Goal: Task Accomplishment & Management: Manage account settings

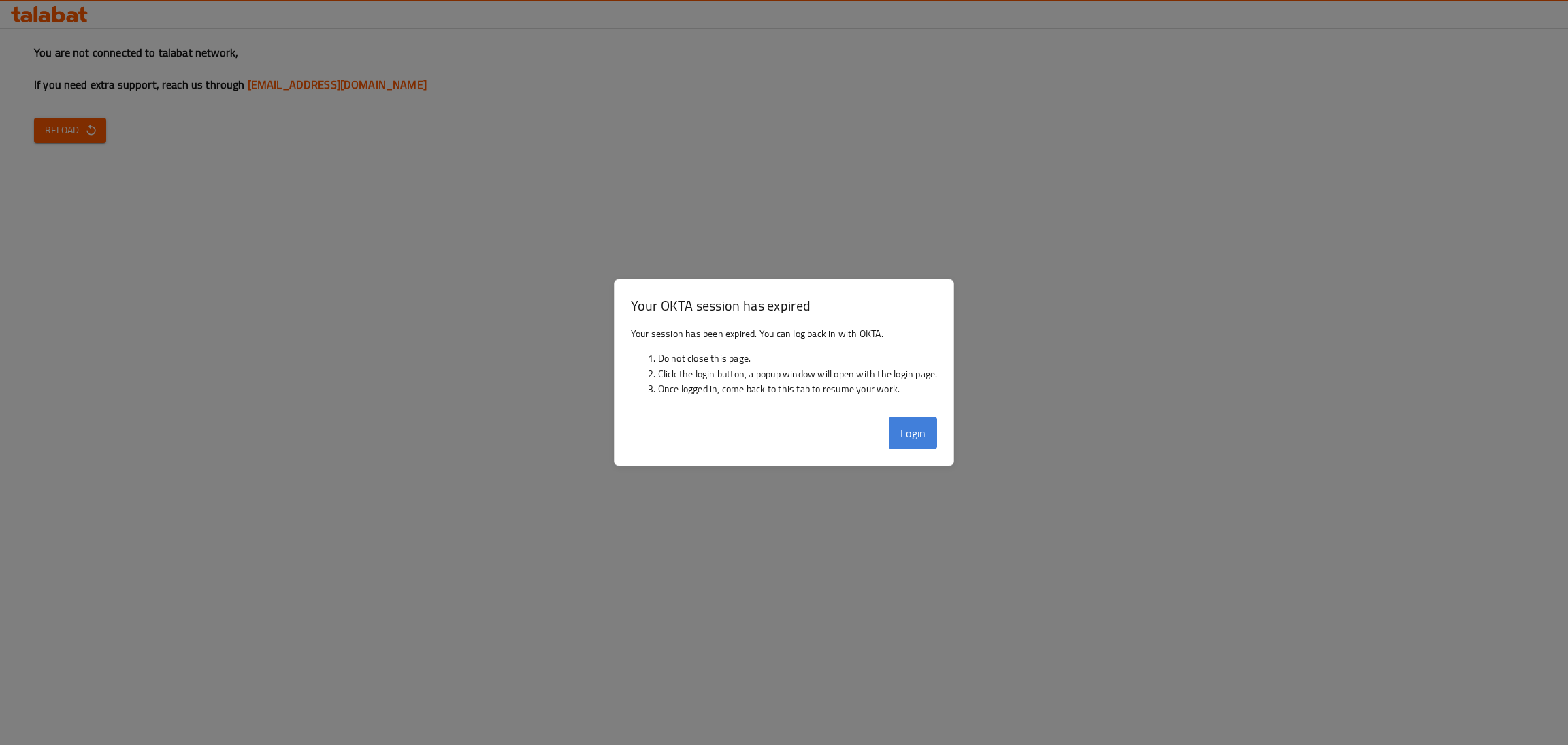
click at [896, 430] on button "Login" at bounding box center [913, 433] width 49 height 33
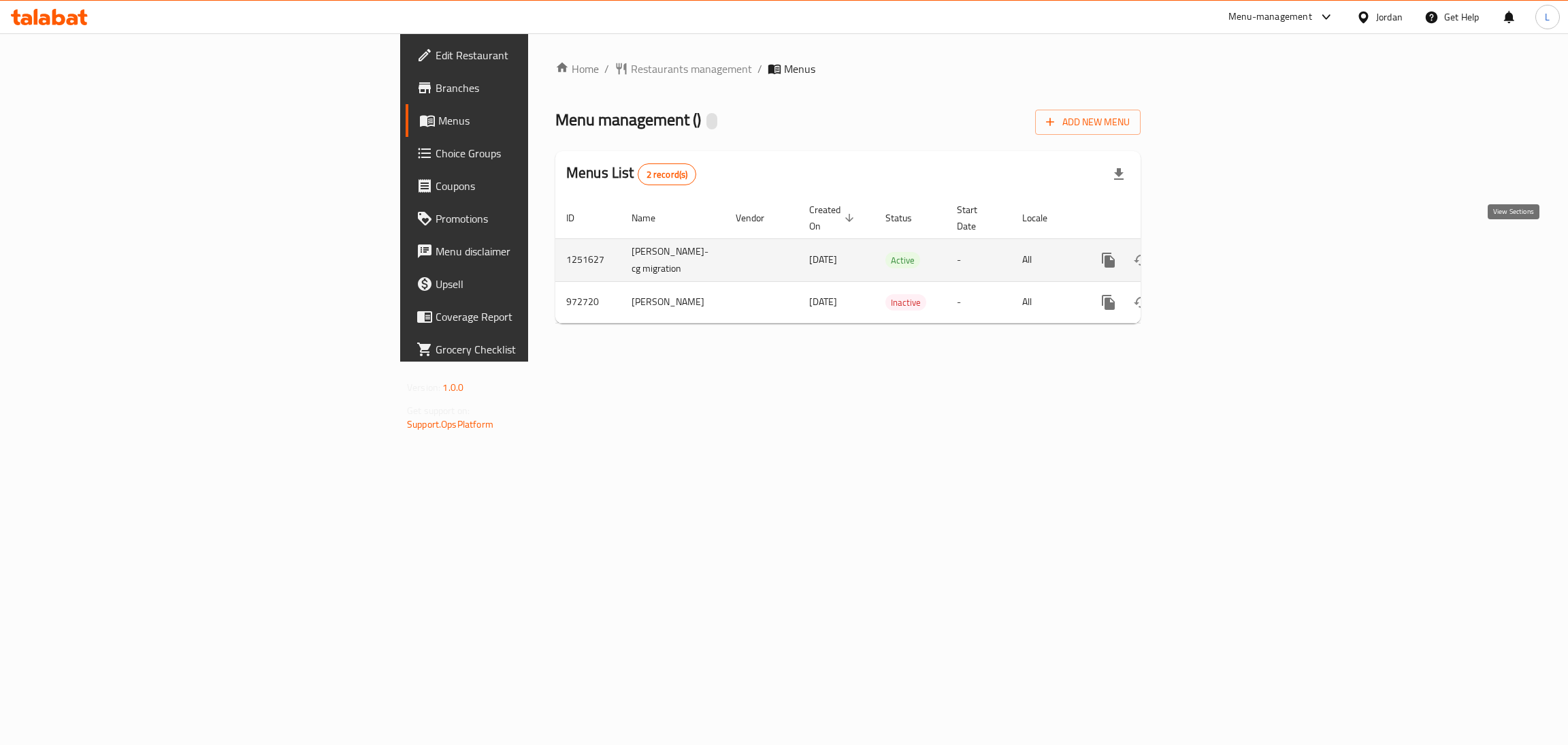
click at [1215, 252] on icon "enhanced table" at bounding box center [1206, 260] width 16 height 16
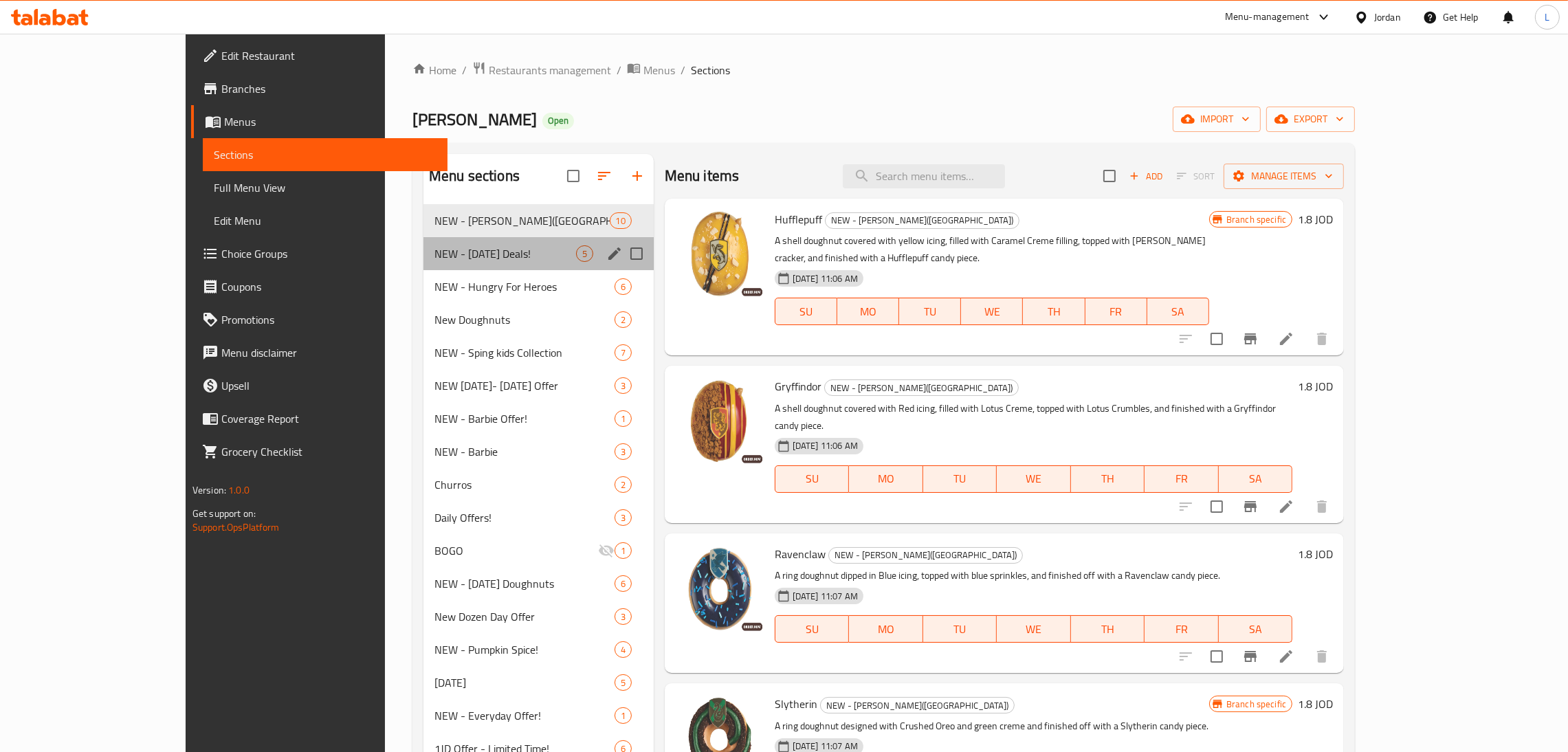
click at [424, 267] on div "NEW - [DATE] Deals! 5" at bounding box center [539, 254] width 230 height 33
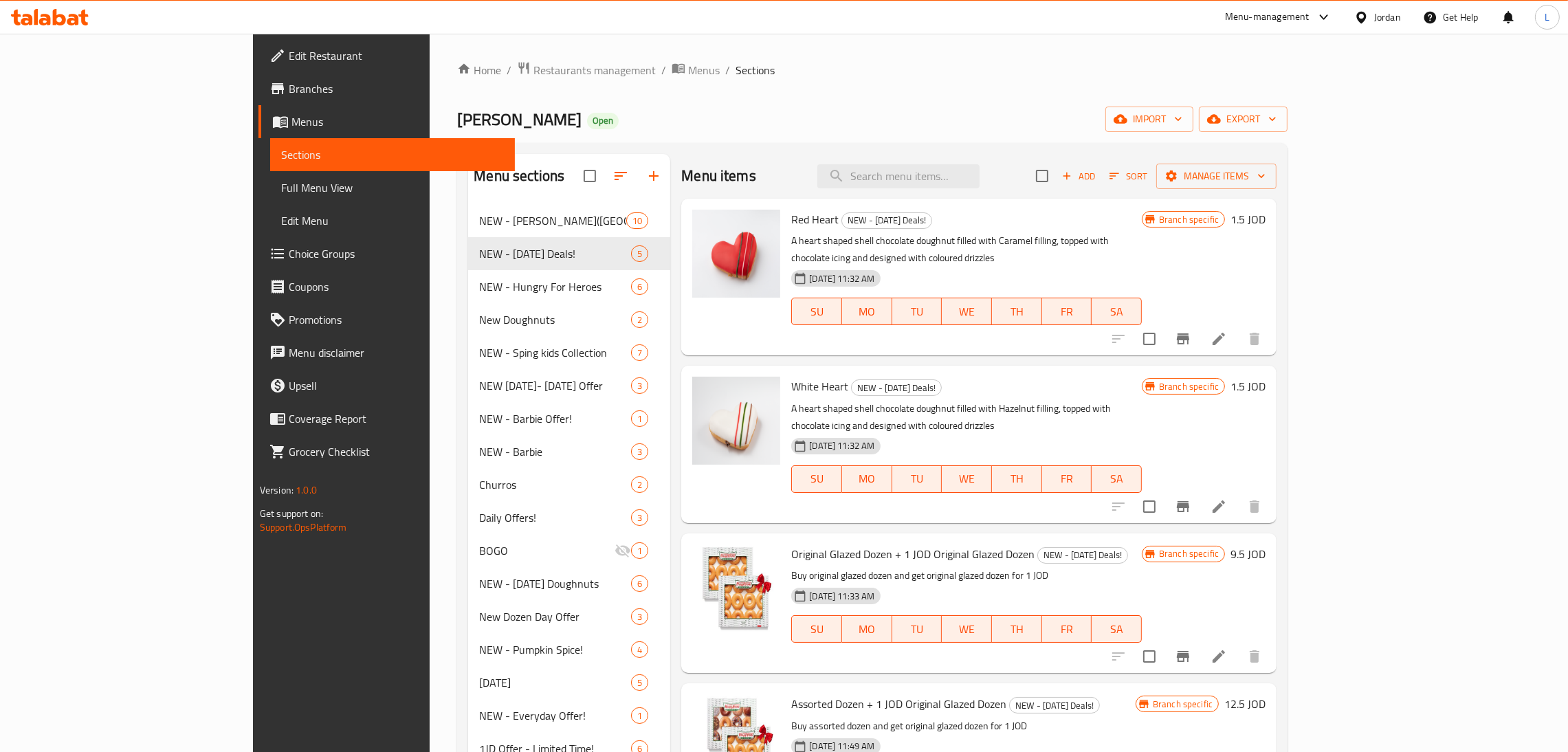
click at [469, 200] on nav "NEW - [PERSON_NAME]([GEOGRAPHIC_DATA]) 10 NEW - [DATE] Deals! 5 NEW - Hungry Fo…" at bounding box center [570, 649] width 202 height 902
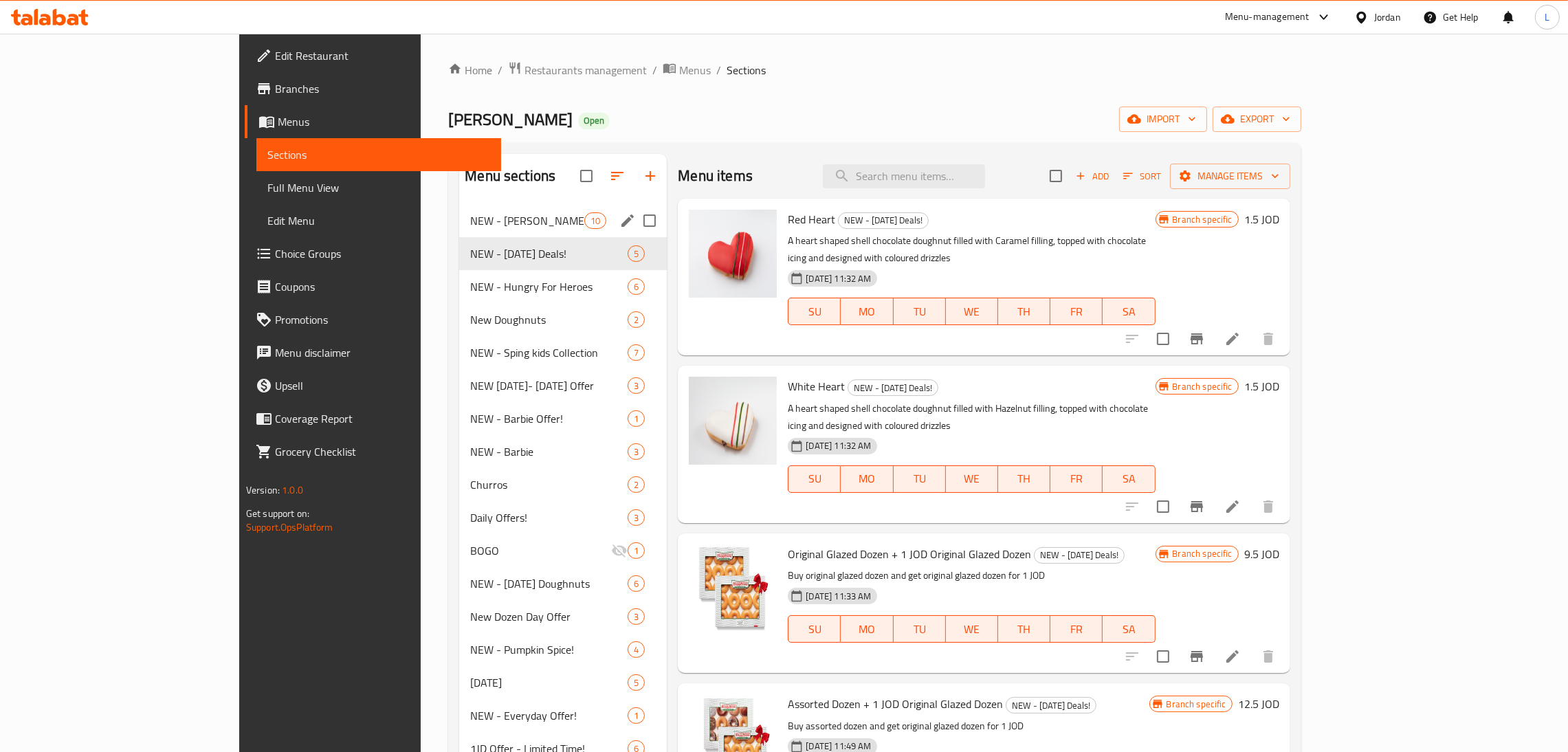
click at [459, 206] on div "NEW - Harry Potter(House of Hogwarts) 10" at bounding box center [563, 221] width 208 height 33
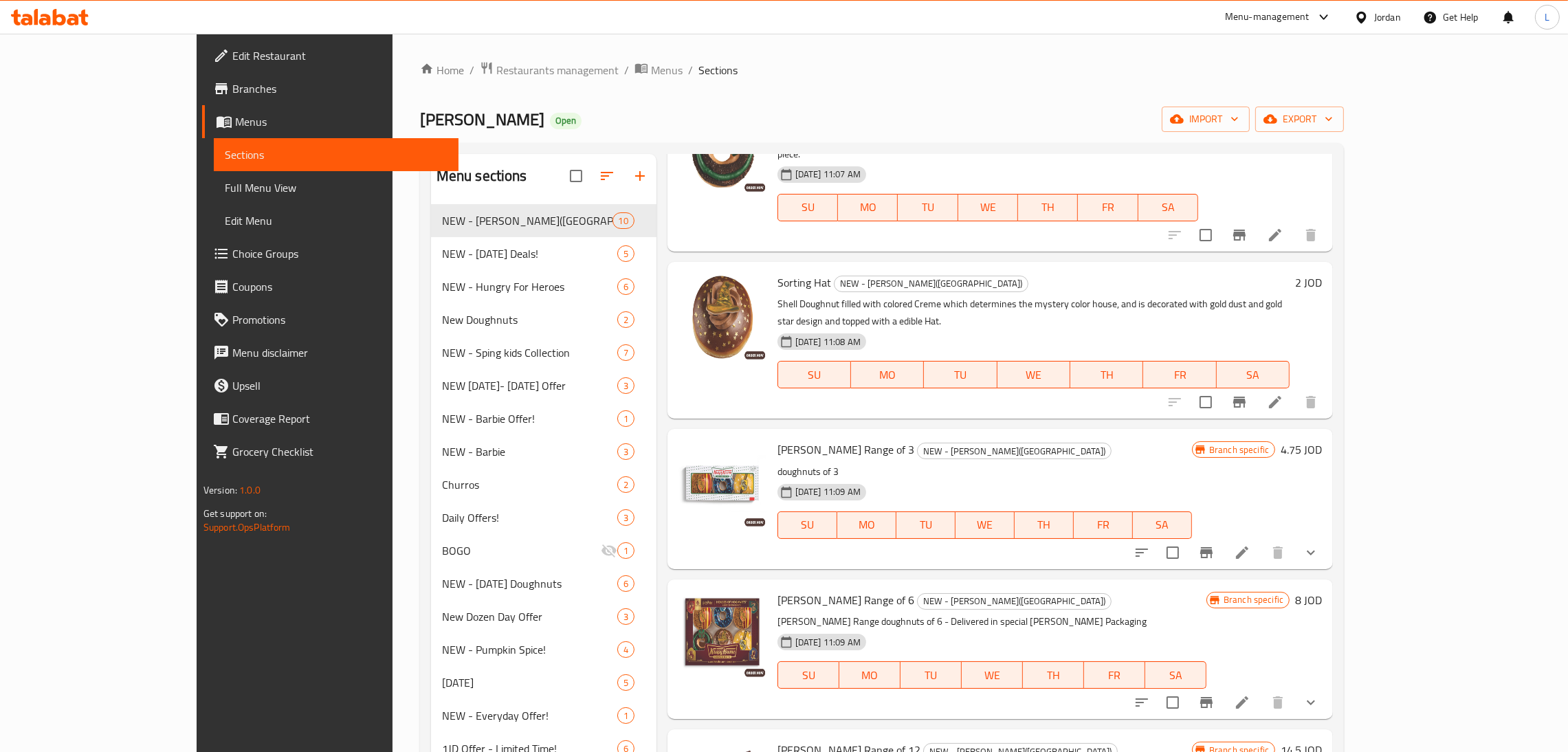
scroll to position [386, 0]
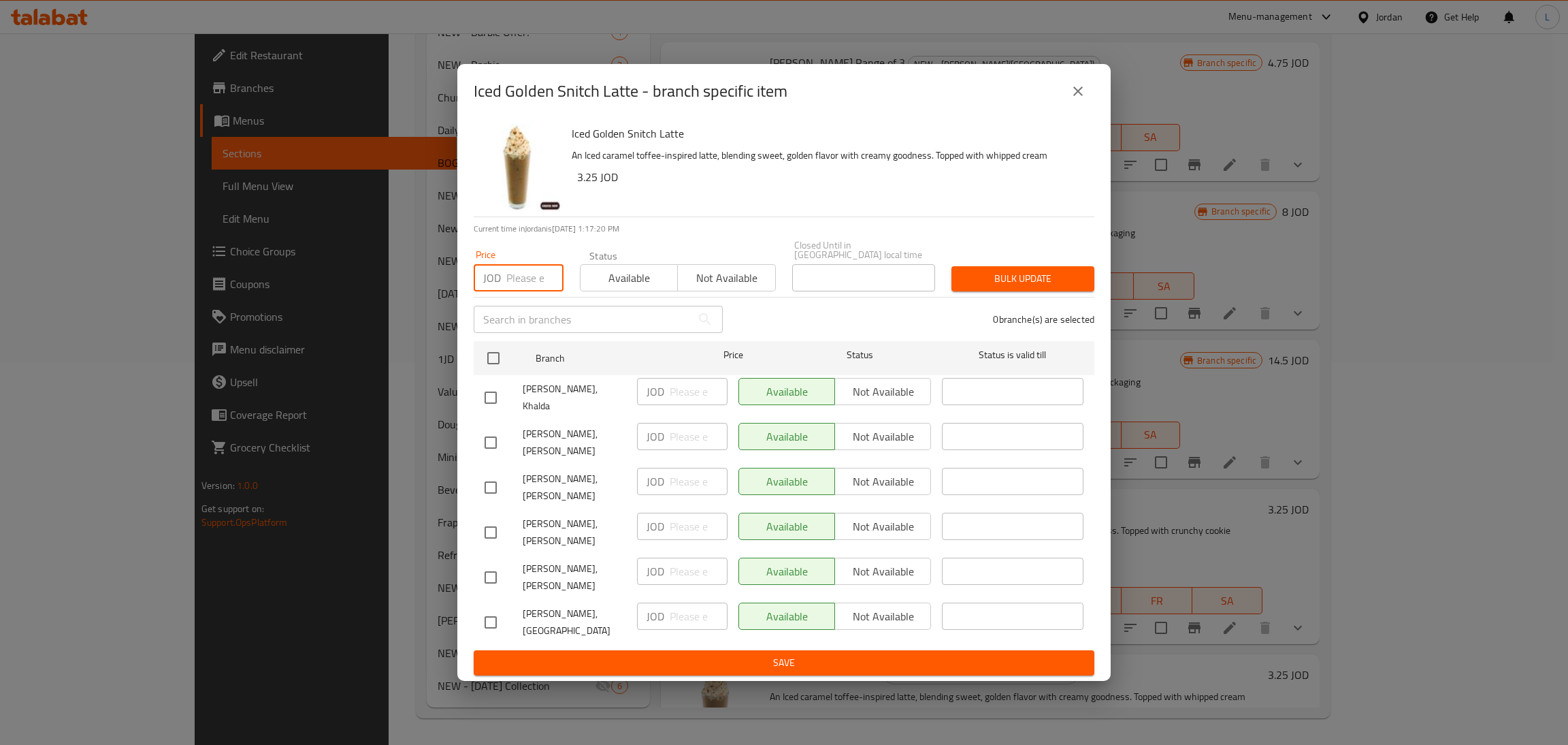
click at [518, 291] on input "number" at bounding box center [534, 277] width 57 height 27
type input "3.5"
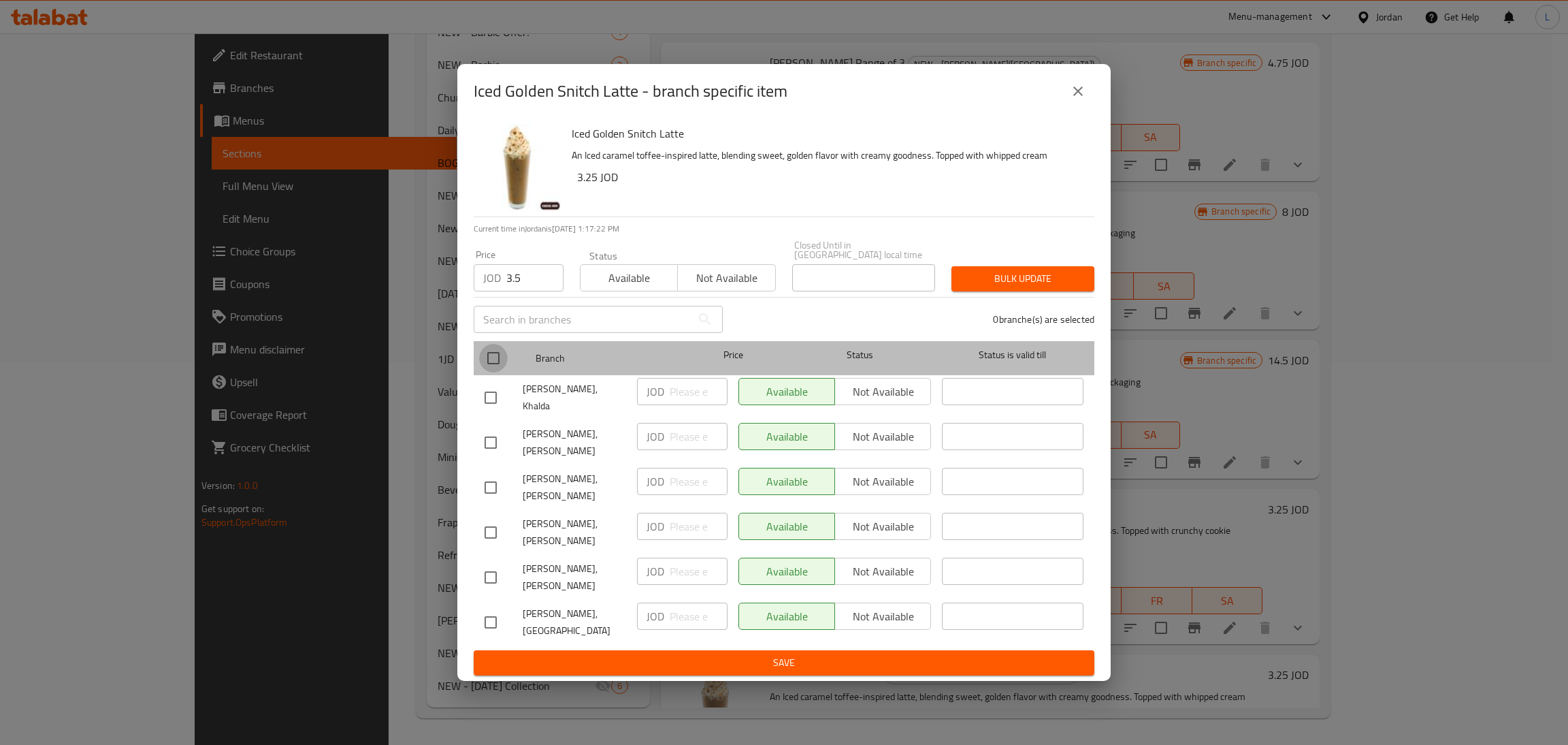
click at [492, 372] on input "checkbox" at bounding box center [494, 358] width 29 height 29
checkbox input "true"
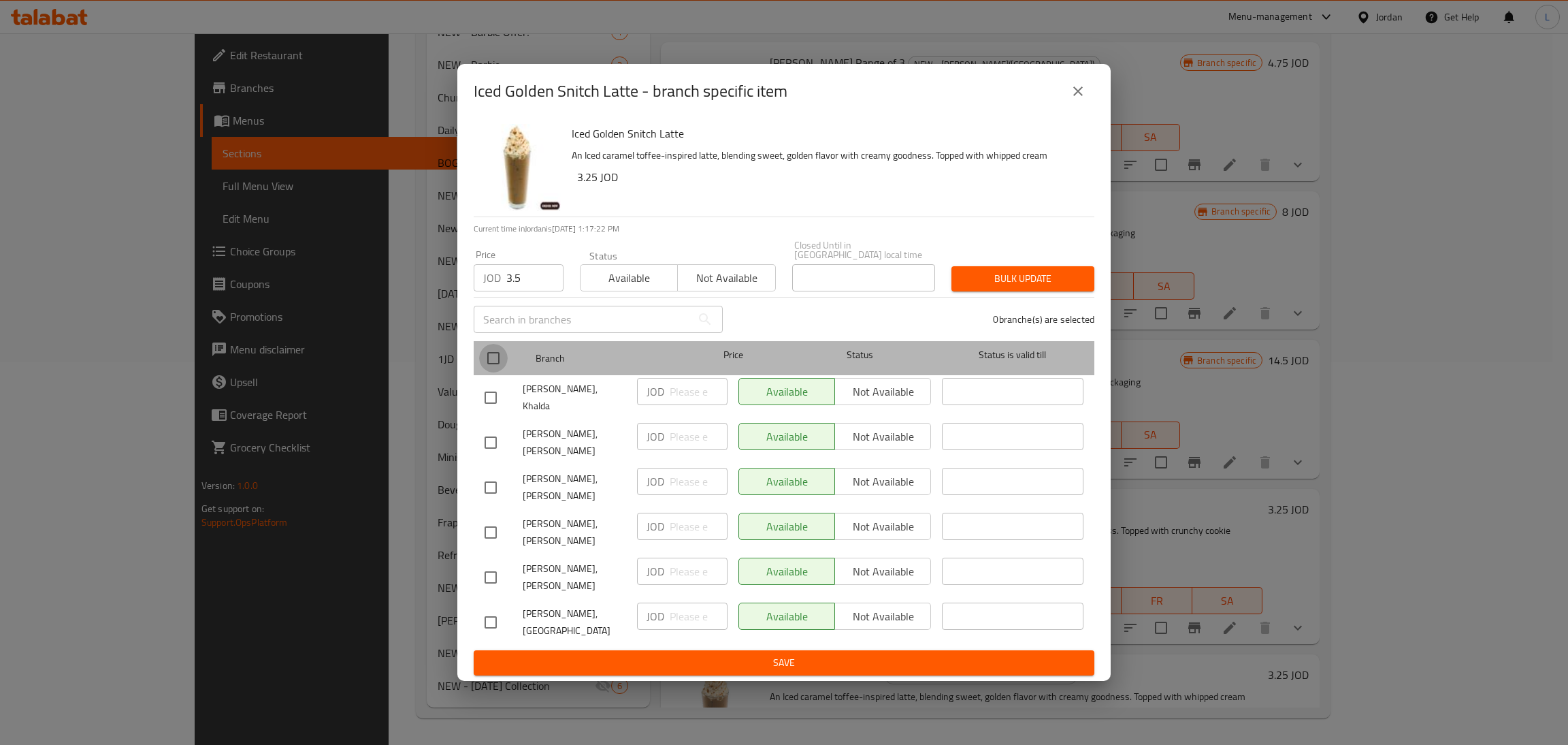
checkbox input "true"
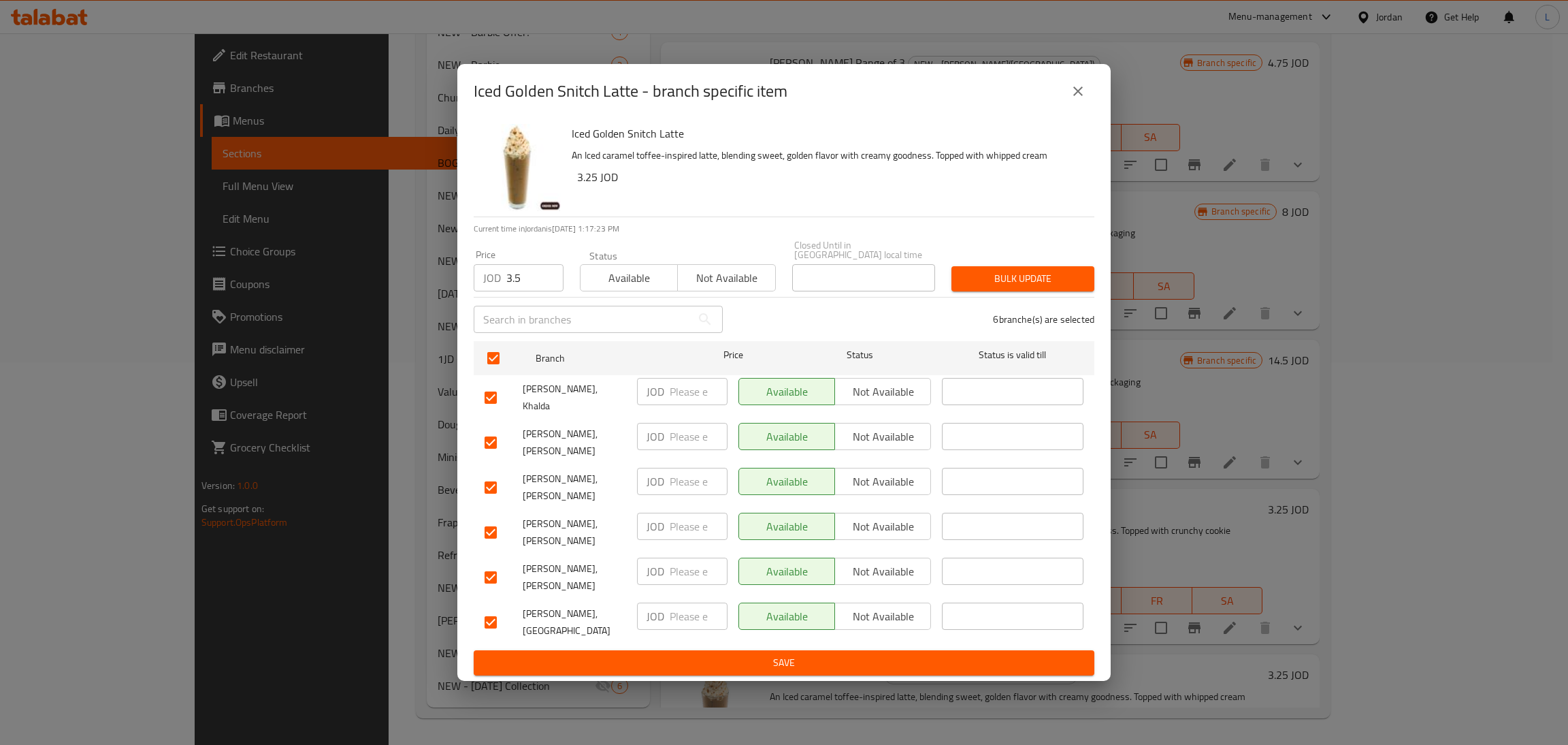
click at [1047, 287] on span "Bulk update" at bounding box center [1023, 279] width 121 height 17
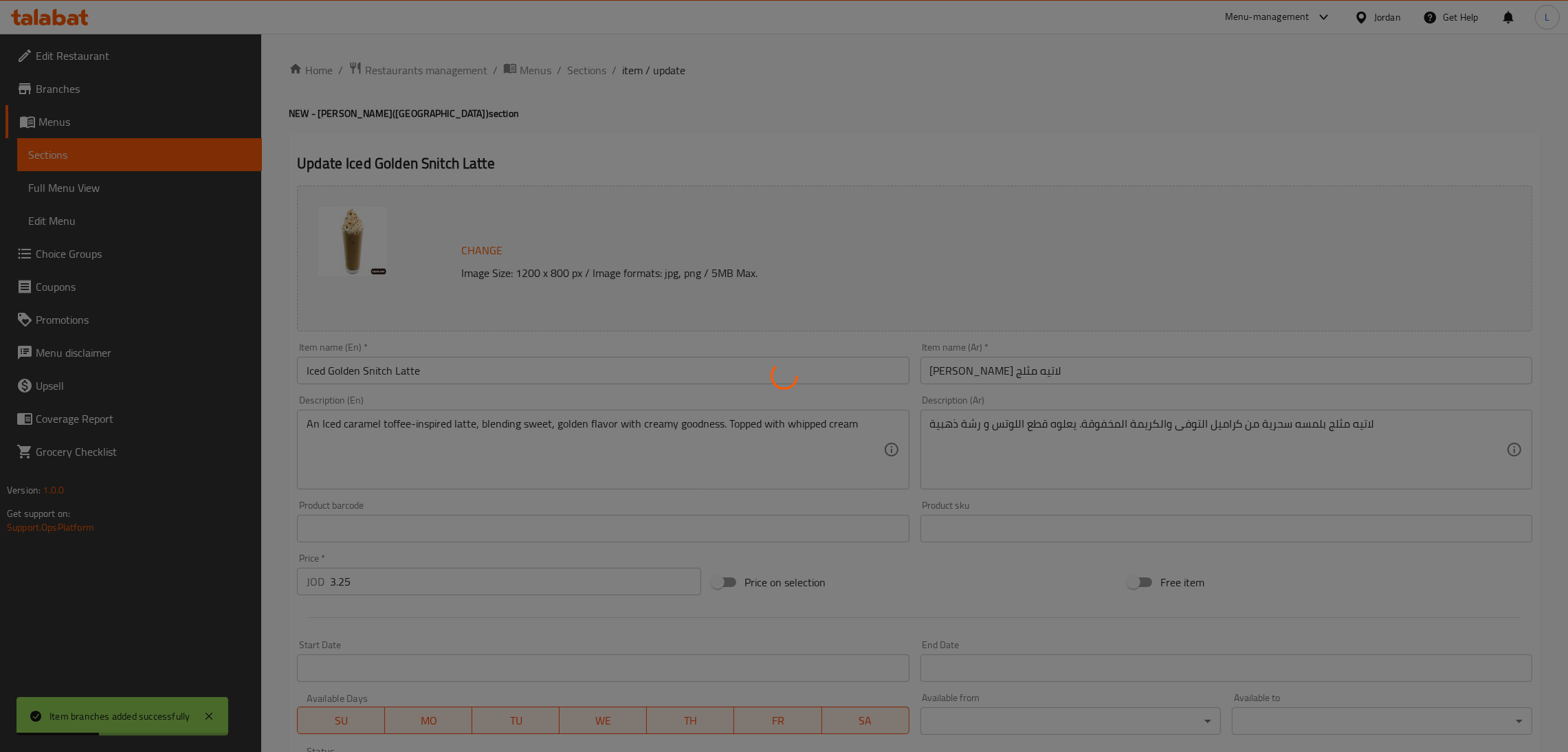
type input "اختيارك ل!"
type input "1"
click at [413, 582] on div at bounding box center [784, 376] width 1568 height 752
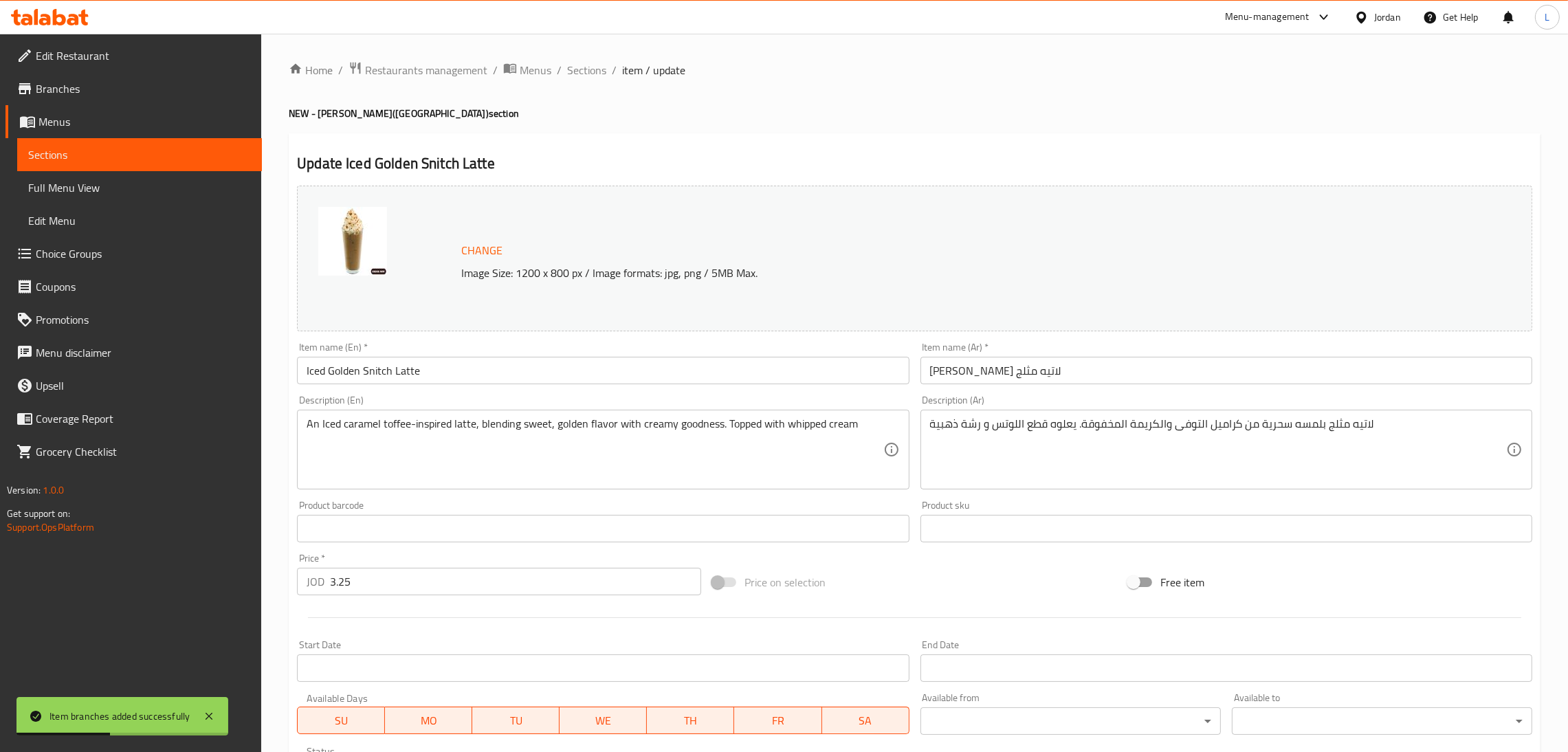
click at [407, 582] on input "3.25" at bounding box center [515, 581] width 371 height 27
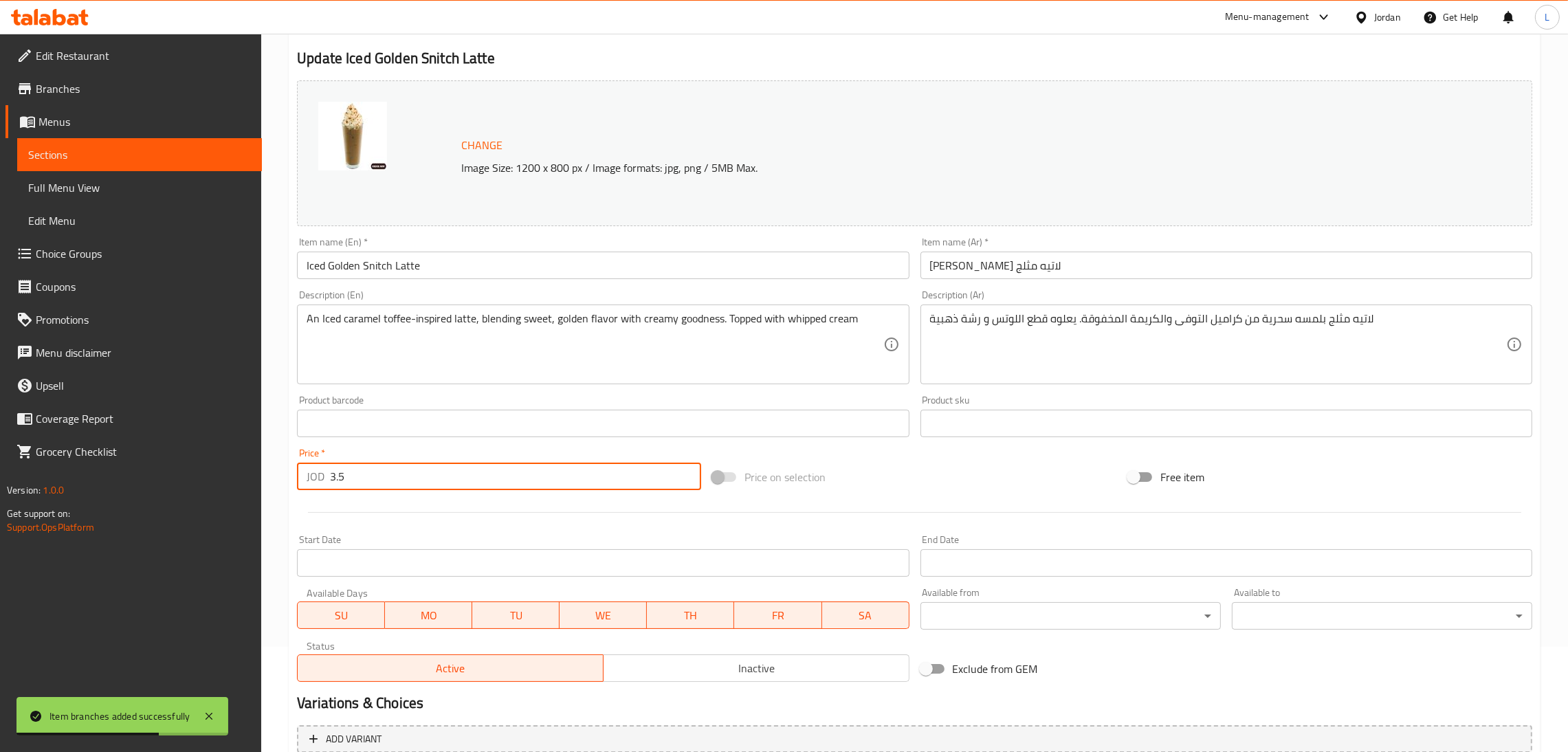
scroll to position [261, 0]
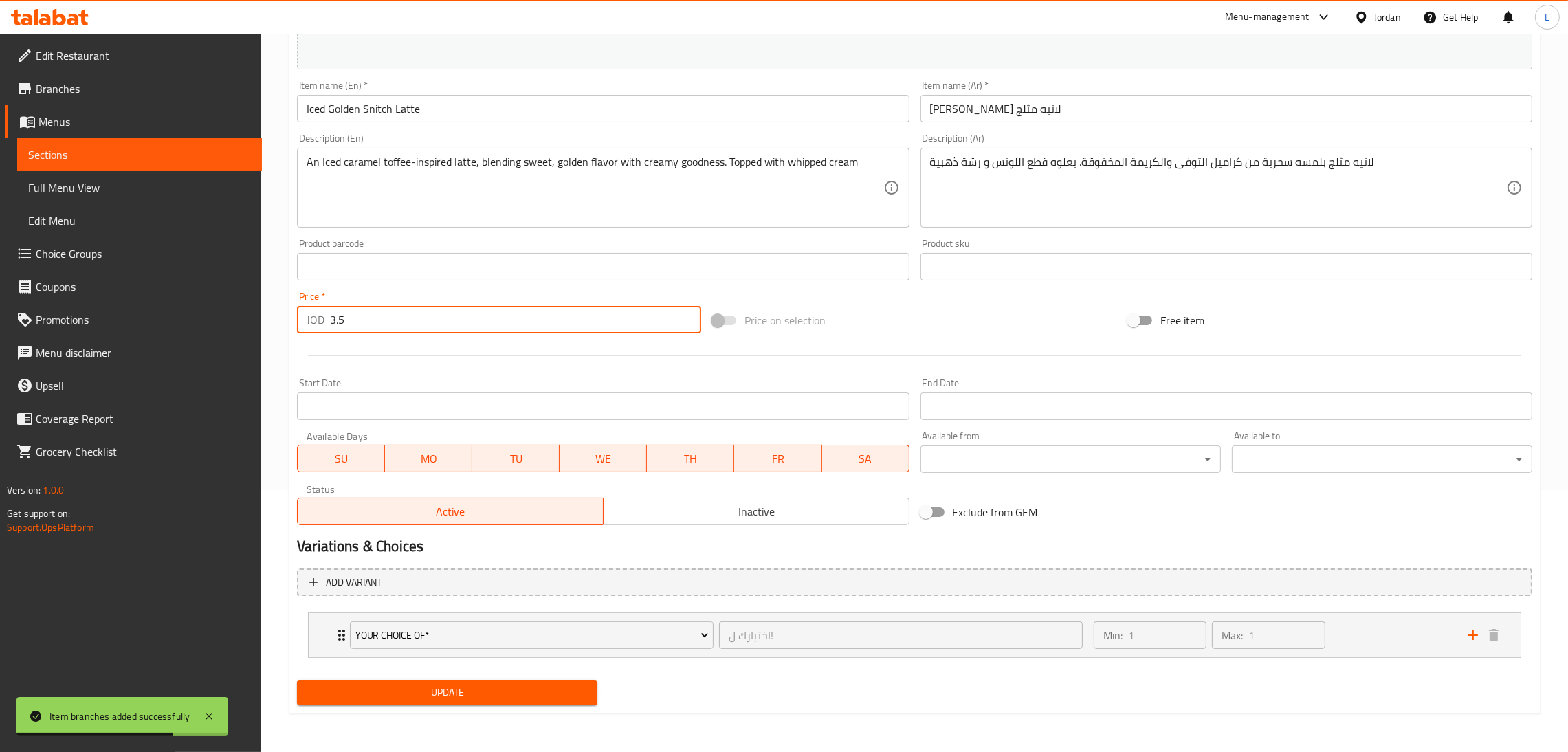
type input "3.5"
click at [457, 685] on span "Update" at bounding box center [447, 693] width 278 height 17
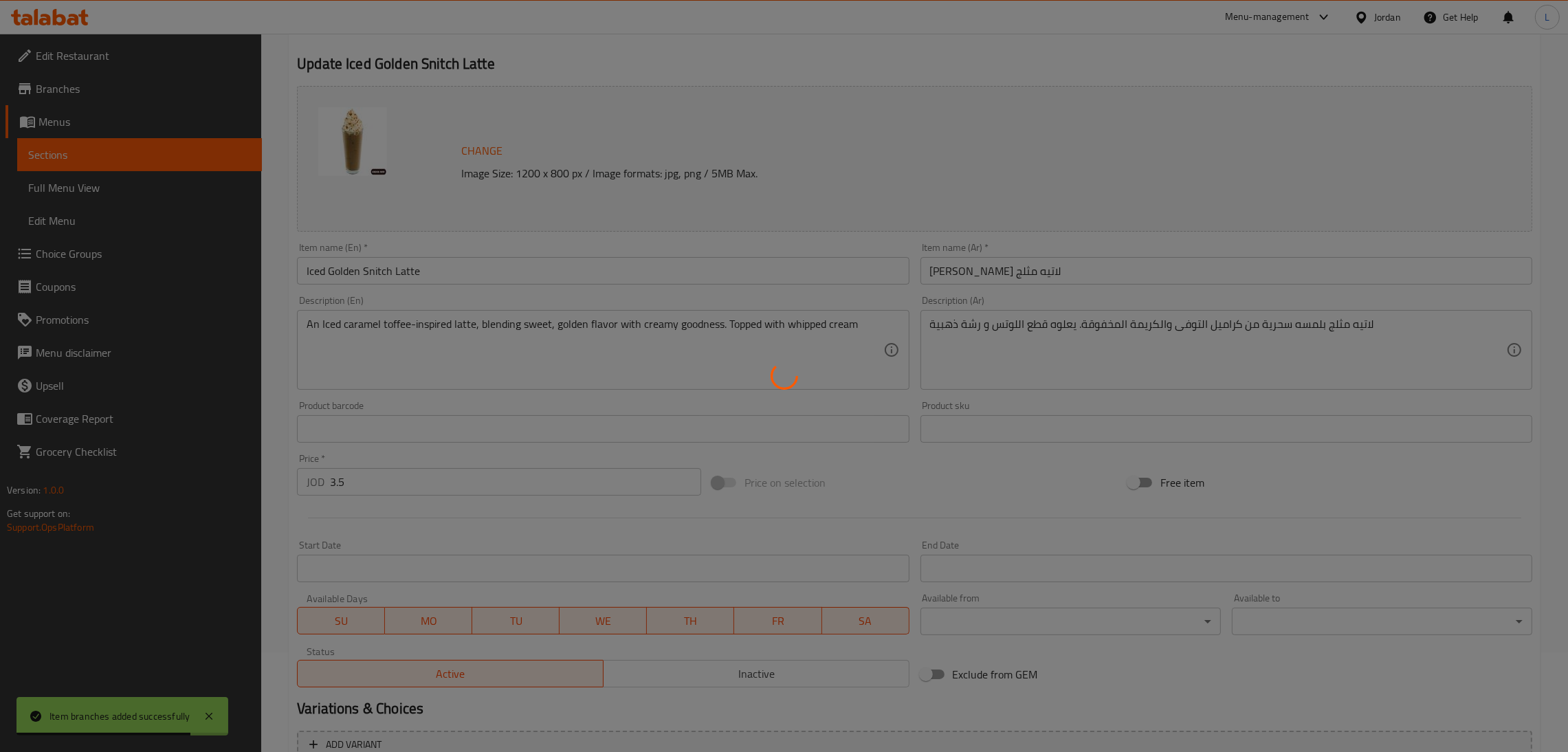
scroll to position [0, 0]
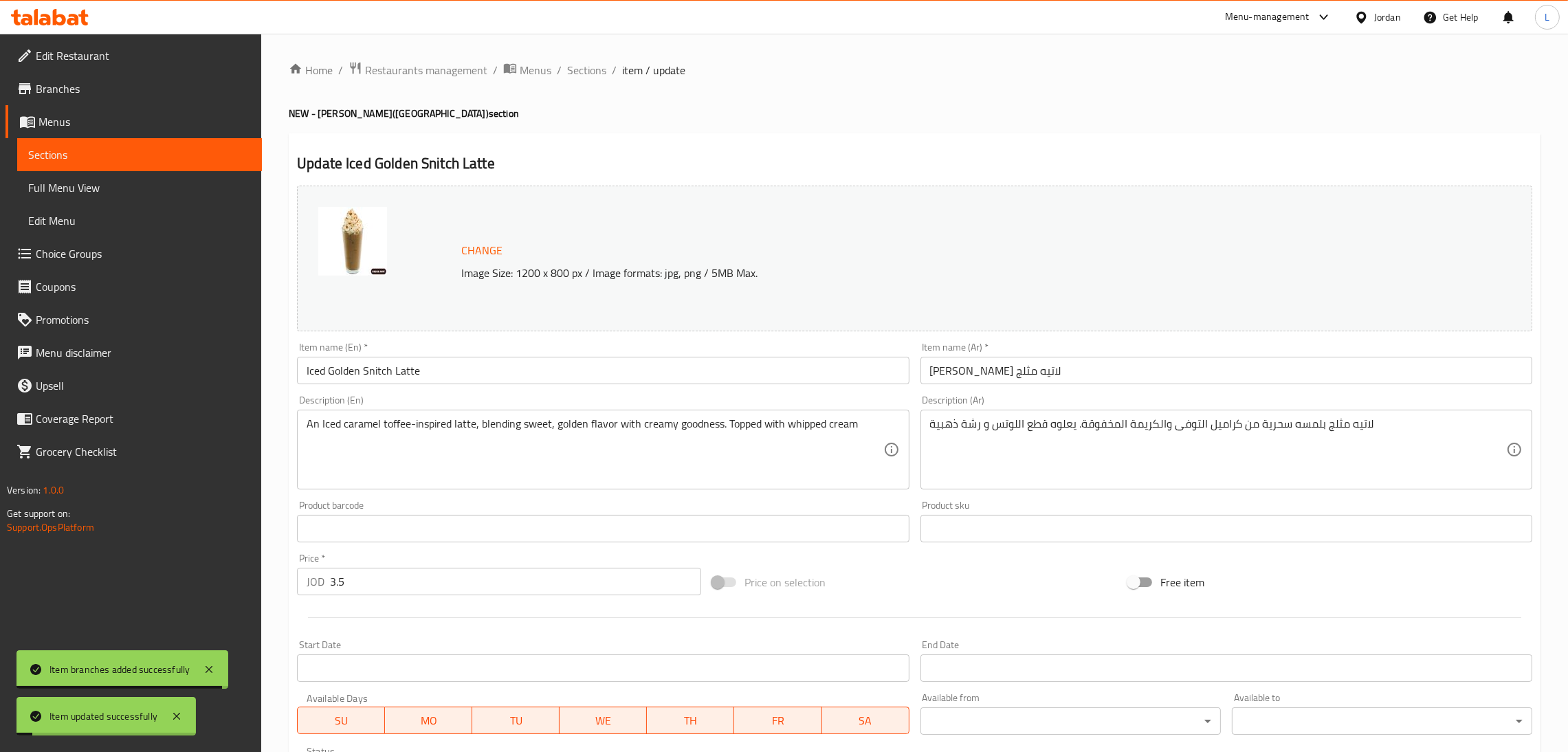
click at [584, 81] on div "Home / Restaurants management / Menus / Sections / item / update NEW - Harry Po…" at bounding box center [915, 524] width 1252 height 925
click at [588, 71] on span "Sections" at bounding box center [586, 70] width 39 height 17
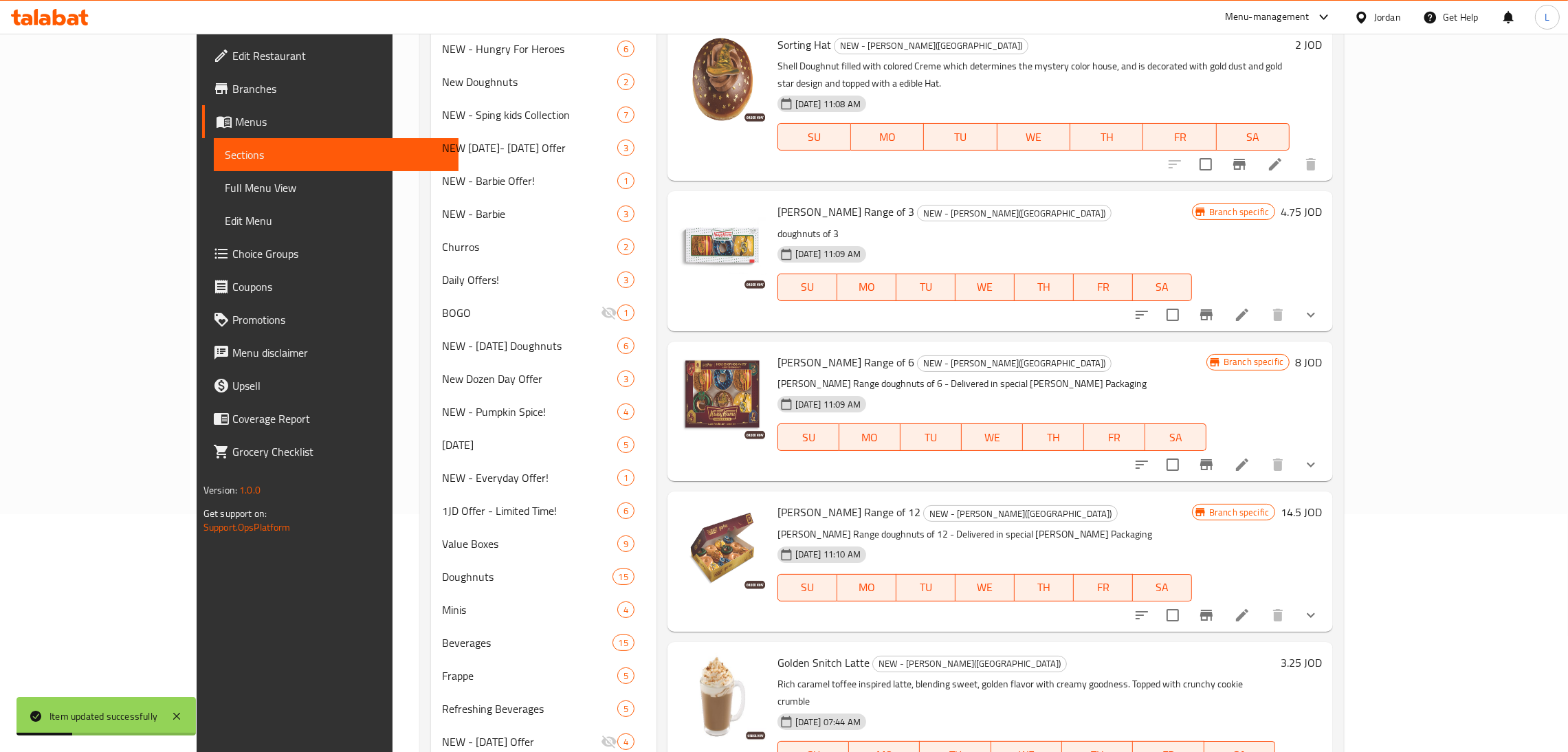
scroll to position [386, 0]
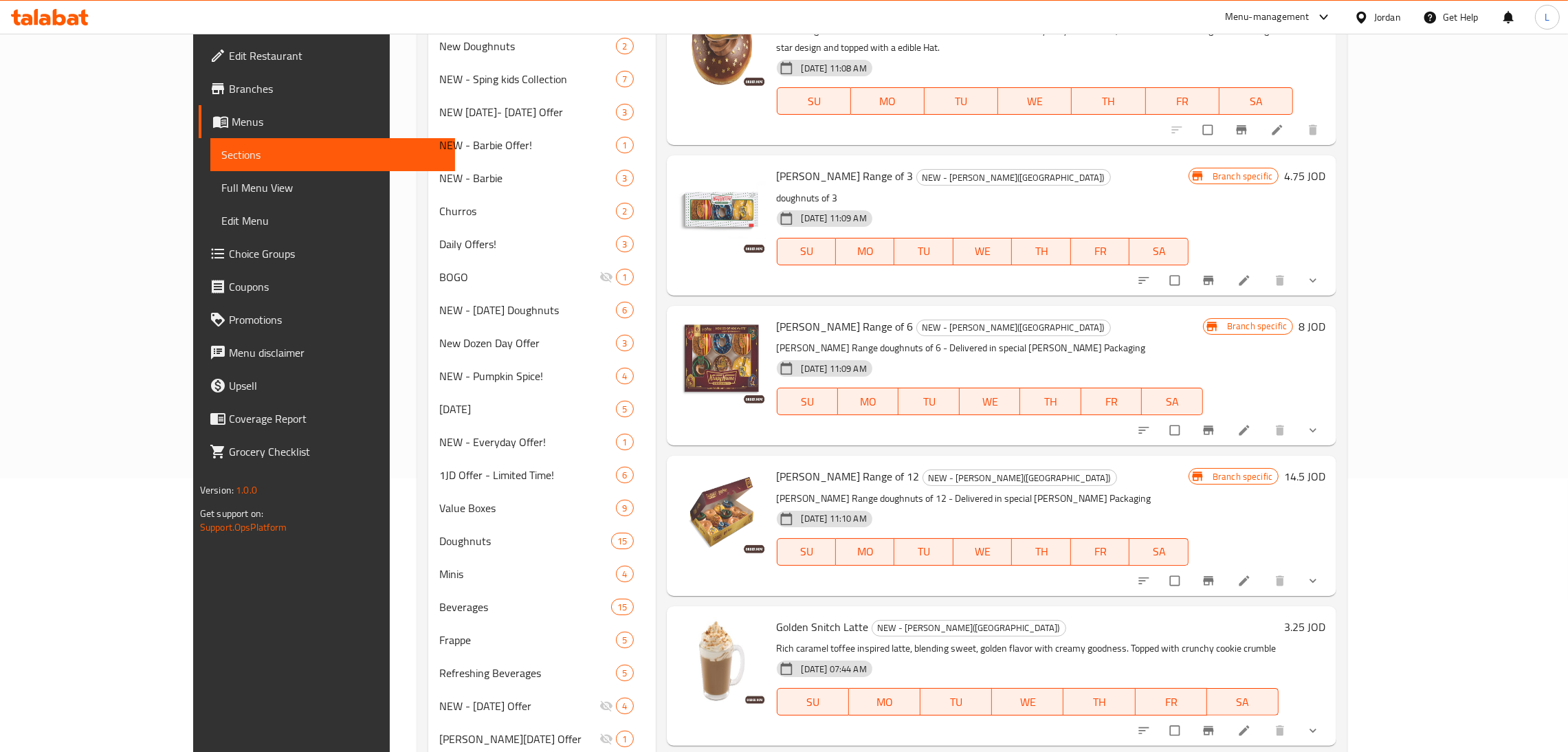
scroll to position [386, 0]
